Goal: Information Seeking & Learning: Learn about a topic

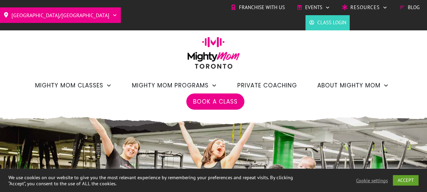
scroll to position [1314, 0]
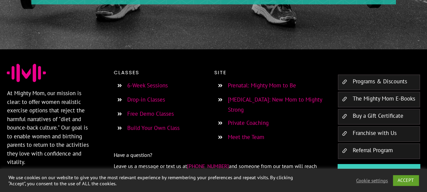
click at [291, 82] on link "Prenatal: Mighty Mom to Be" at bounding box center [262, 85] width 68 height 7
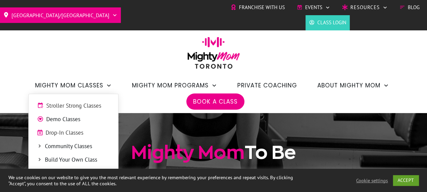
click at [87, 109] on span "Stroller Strong Classes" at bounding box center [77, 106] width 63 height 9
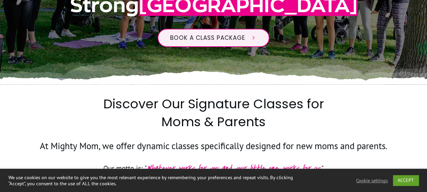
scroll to position [338, 0]
